Goal: Task Accomplishment & Management: Manage account settings

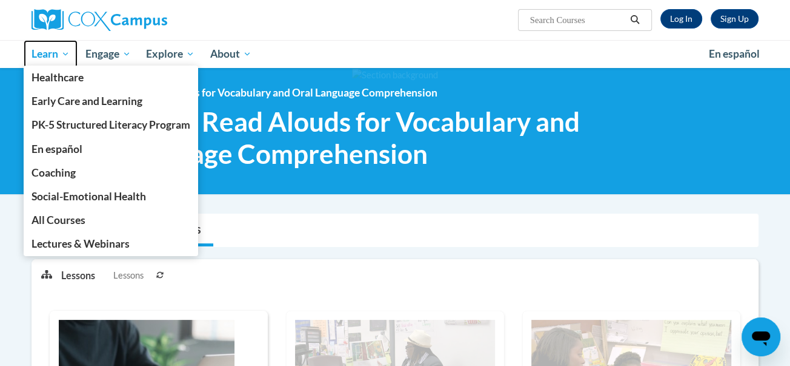
click at [56, 58] on span "Learn" at bounding box center [51, 54] width 38 height 15
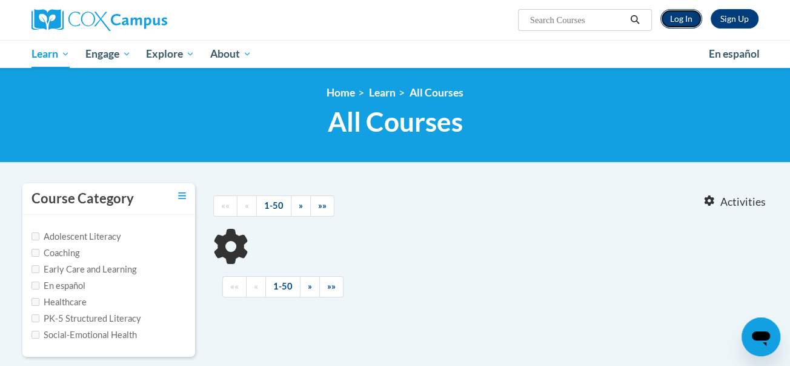
click at [700, 18] on link "Log In" at bounding box center [682, 18] width 42 height 19
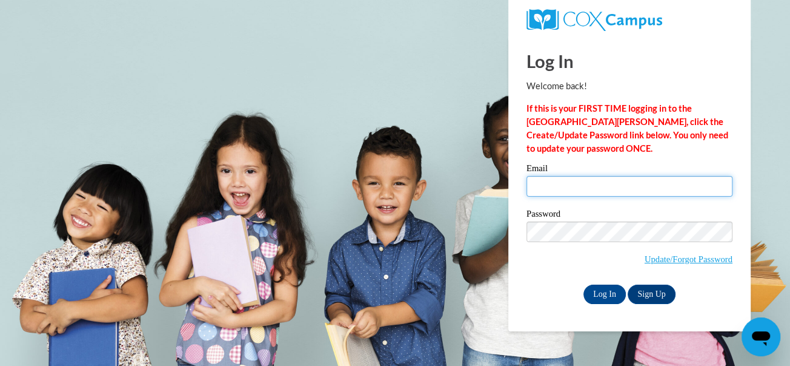
click at [564, 182] on input "Email" at bounding box center [630, 186] width 206 height 21
type input "klbeaher1s@semo.edu"
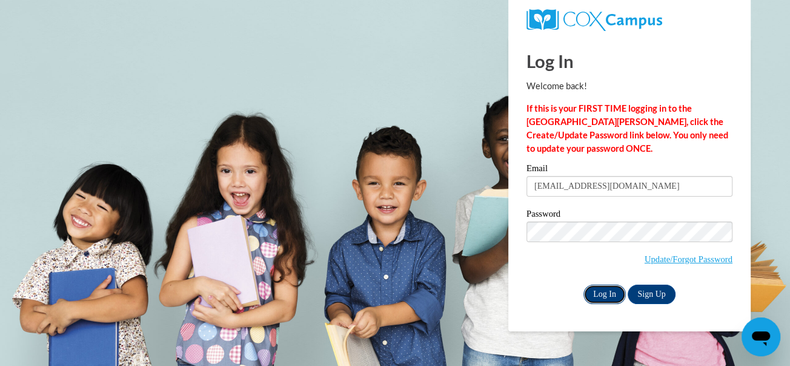
click at [605, 292] on input "Log In" at bounding box center [605, 293] width 42 height 19
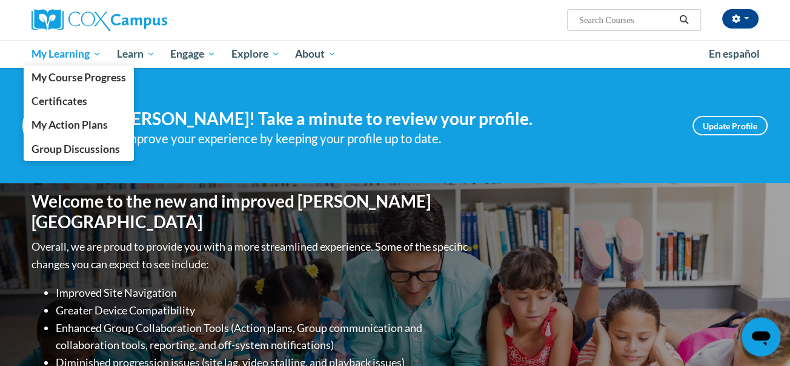
click at [83, 53] on span "My Learning" at bounding box center [67, 54] width 70 height 15
click at [50, 55] on span "My Learning" at bounding box center [67, 54] width 70 height 15
click at [75, 53] on span "My Learning" at bounding box center [67, 54] width 70 height 15
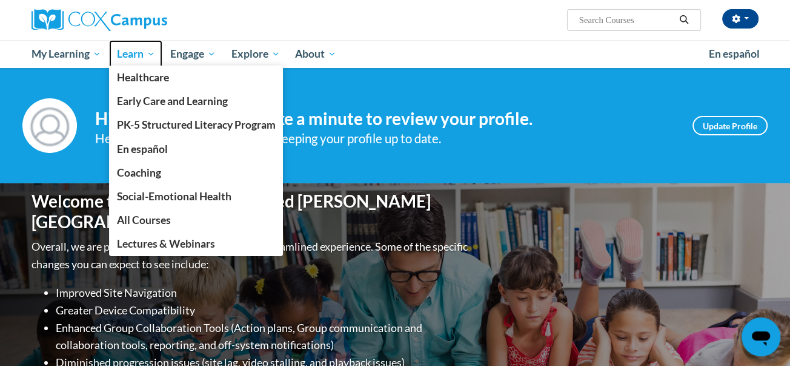
click at [141, 53] on span "Learn" at bounding box center [136, 54] width 38 height 15
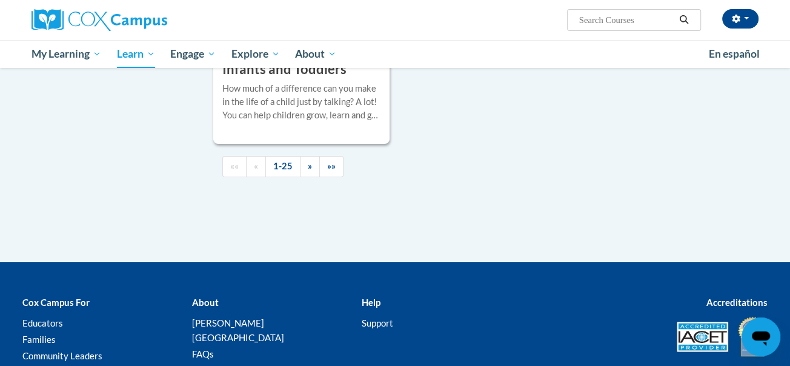
scroll to position [2962, 0]
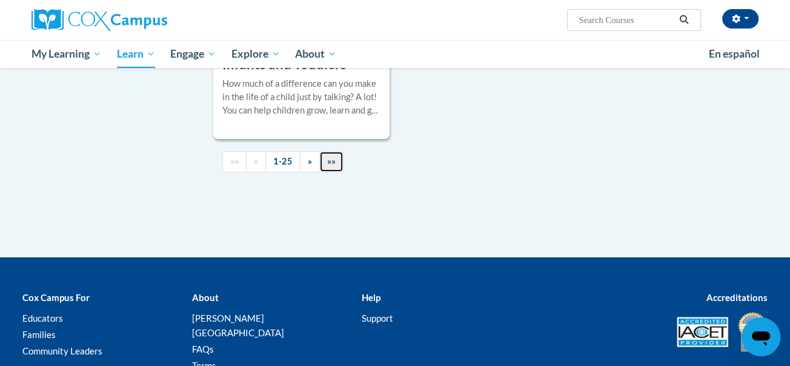
click at [329, 166] on span "»»" at bounding box center [331, 161] width 8 height 10
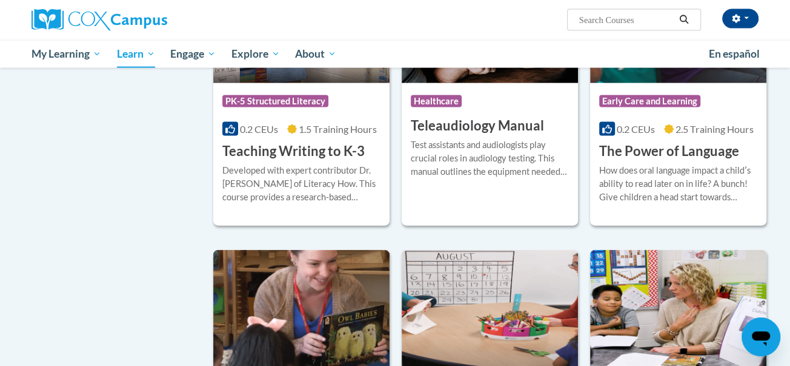
scroll to position [2054, 0]
